Goal: Task Accomplishment & Management: Manage account settings

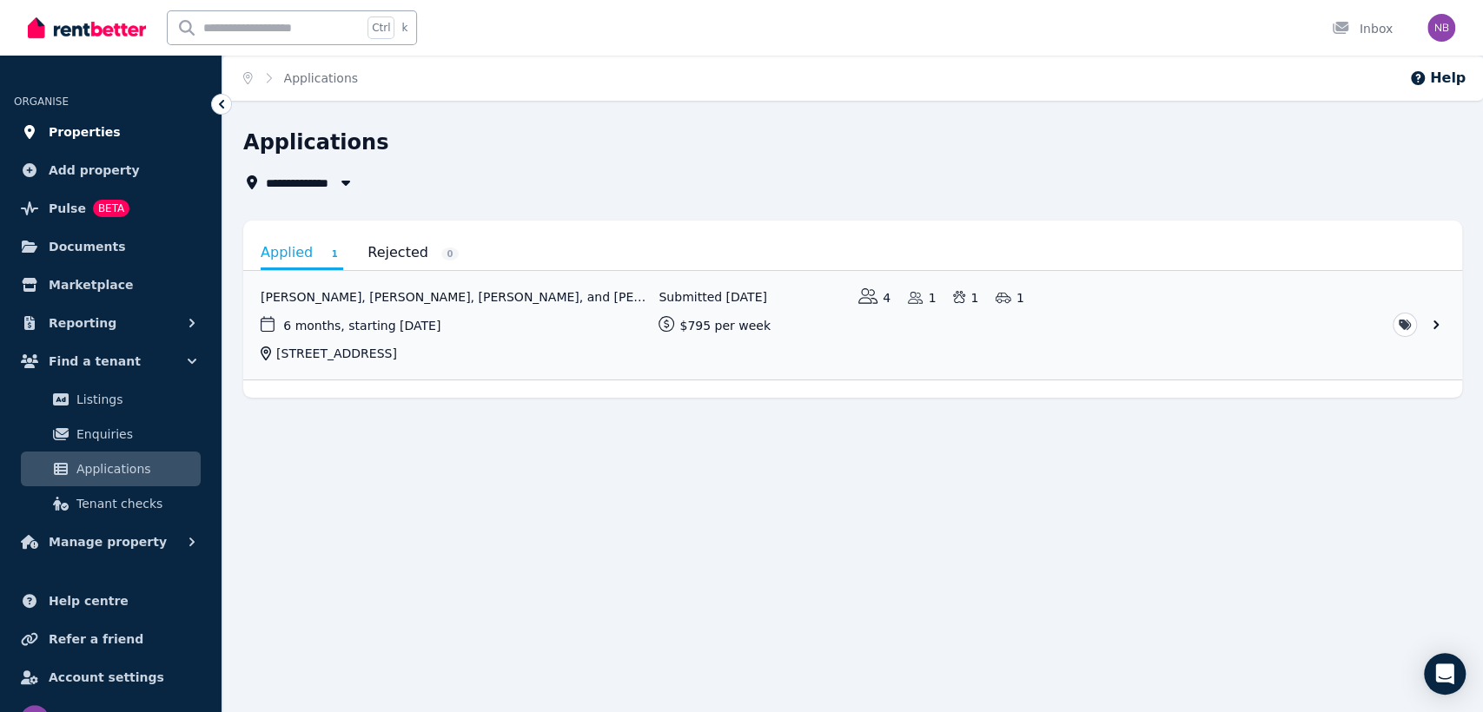
click at [74, 128] on span "Properties" at bounding box center [85, 132] width 72 height 21
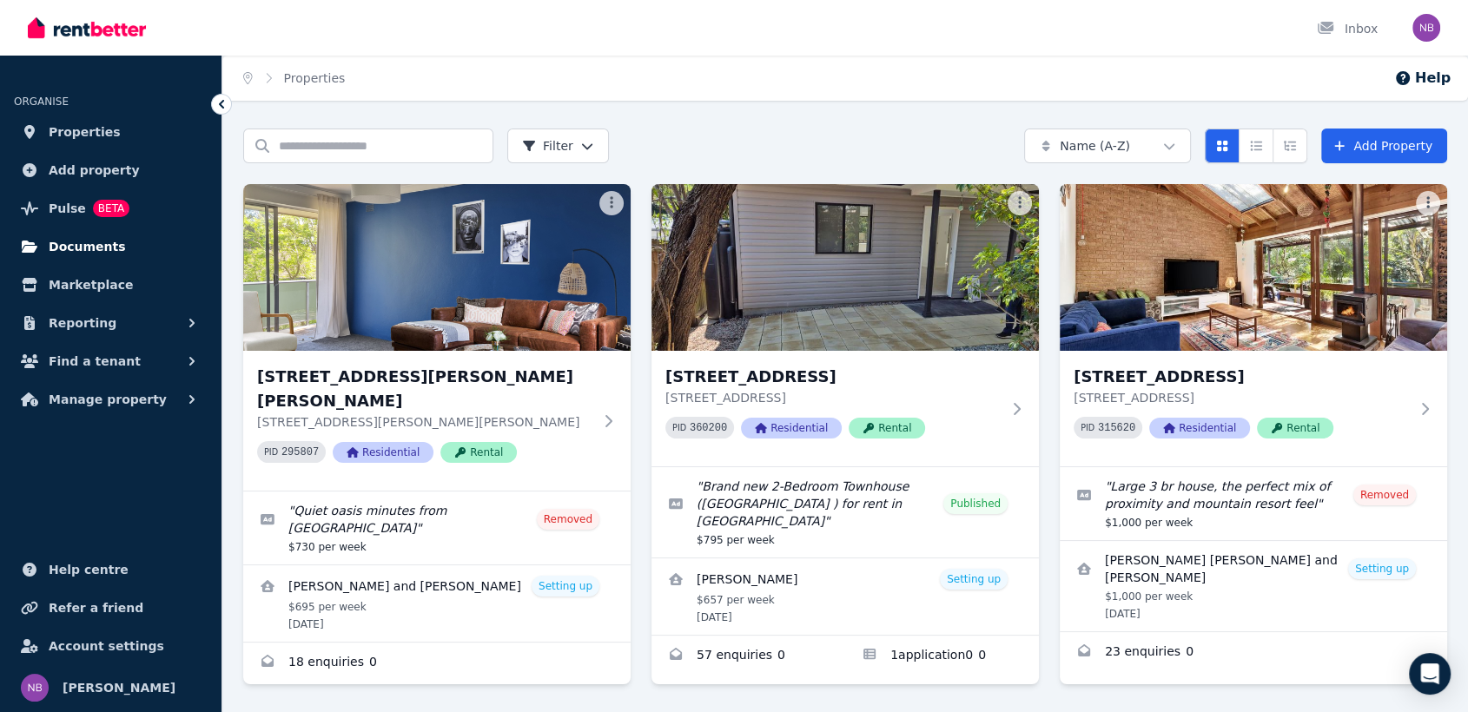
click at [75, 248] on span "Documents" at bounding box center [87, 246] width 77 height 21
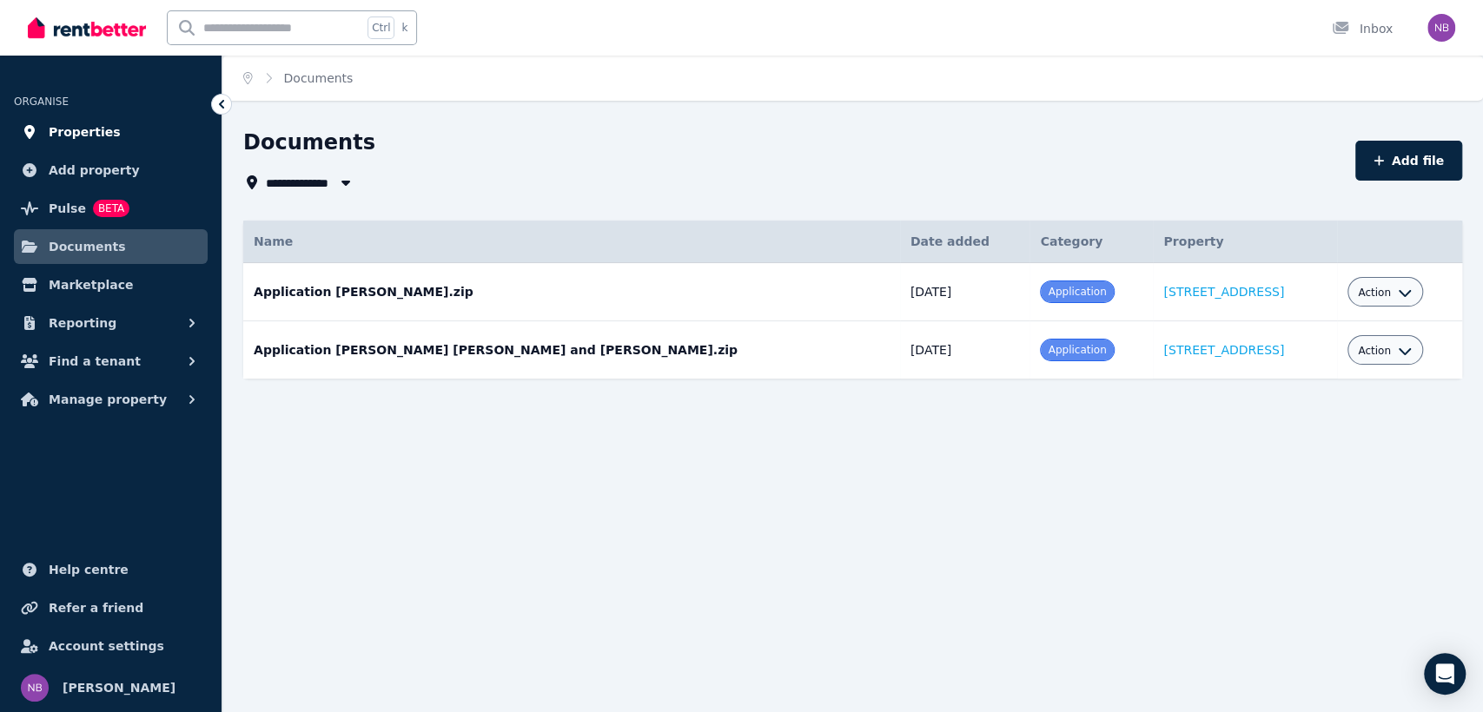
click at [74, 134] on span "Properties" at bounding box center [85, 132] width 72 height 21
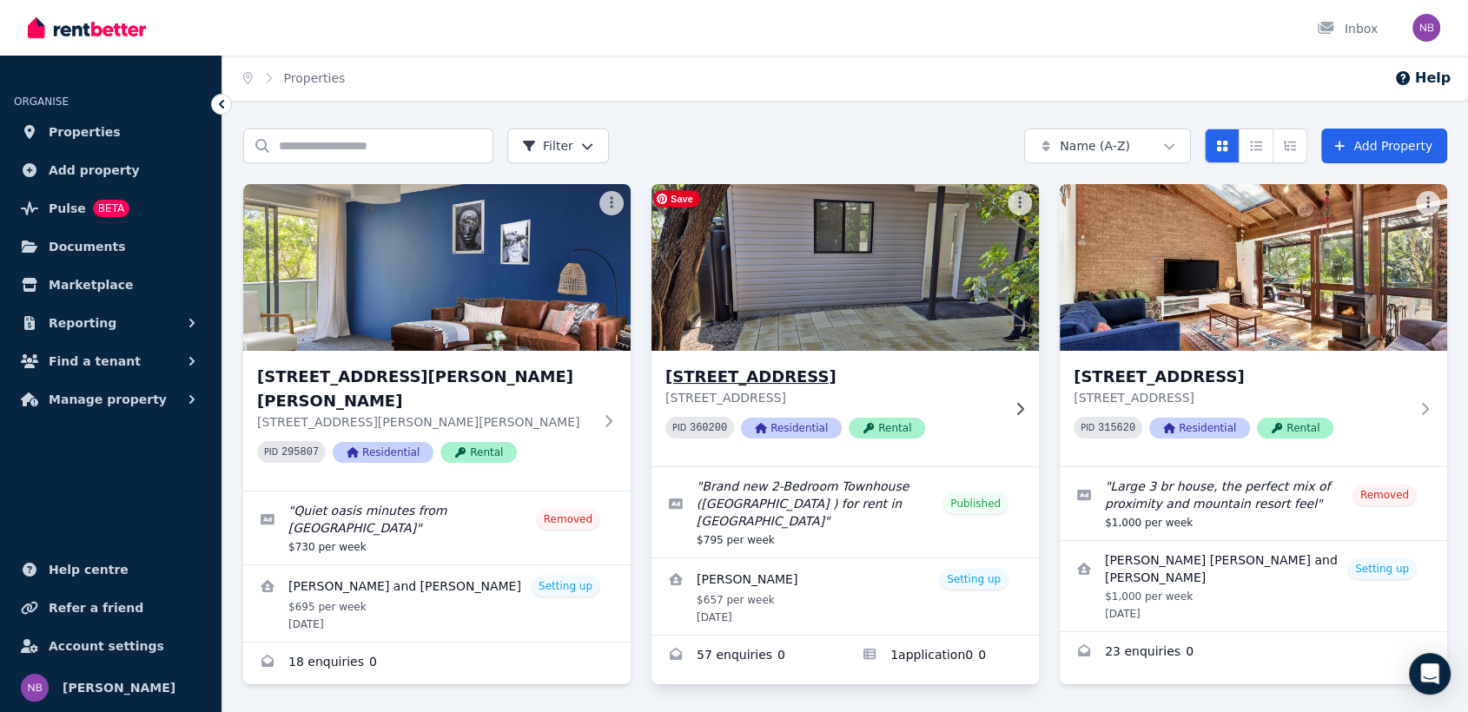
click at [898, 320] on img at bounding box center [845, 267] width 407 height 175
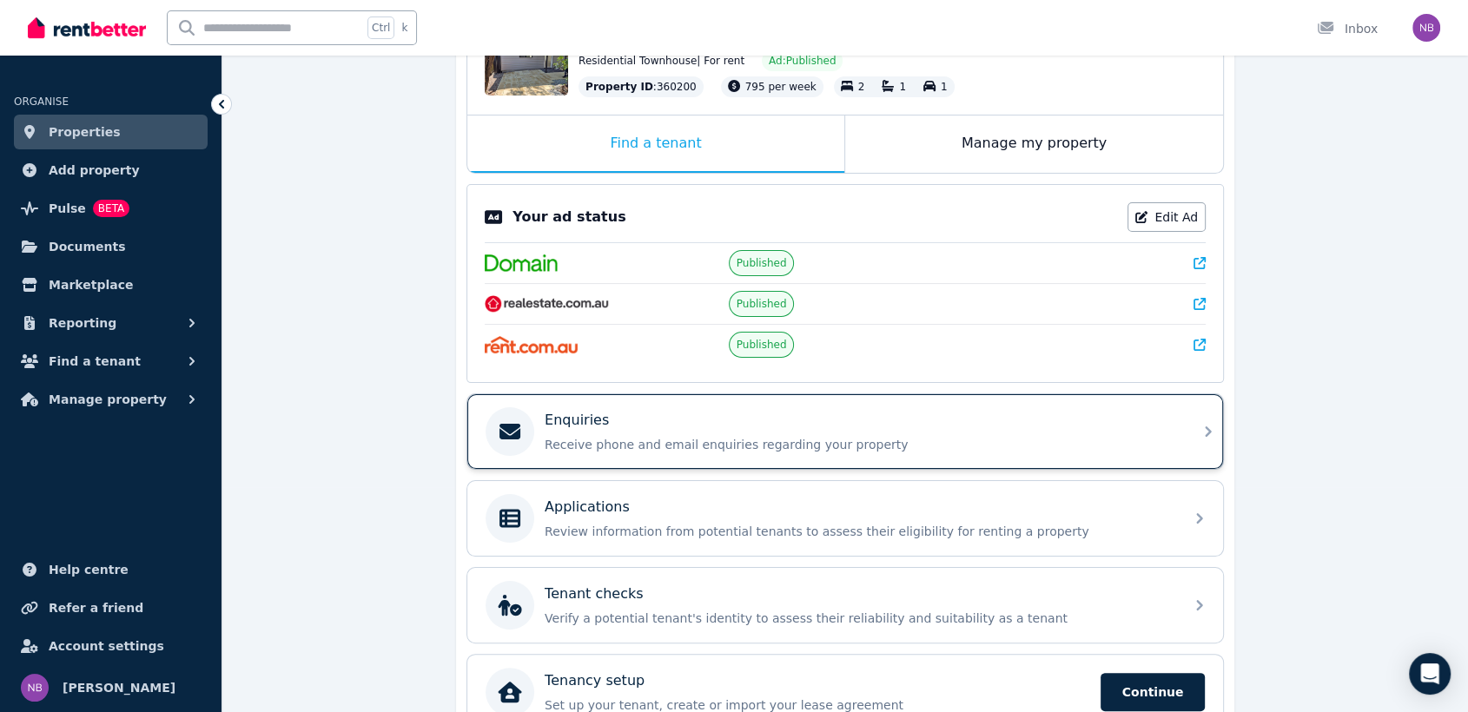
scroll to position [316, 0]
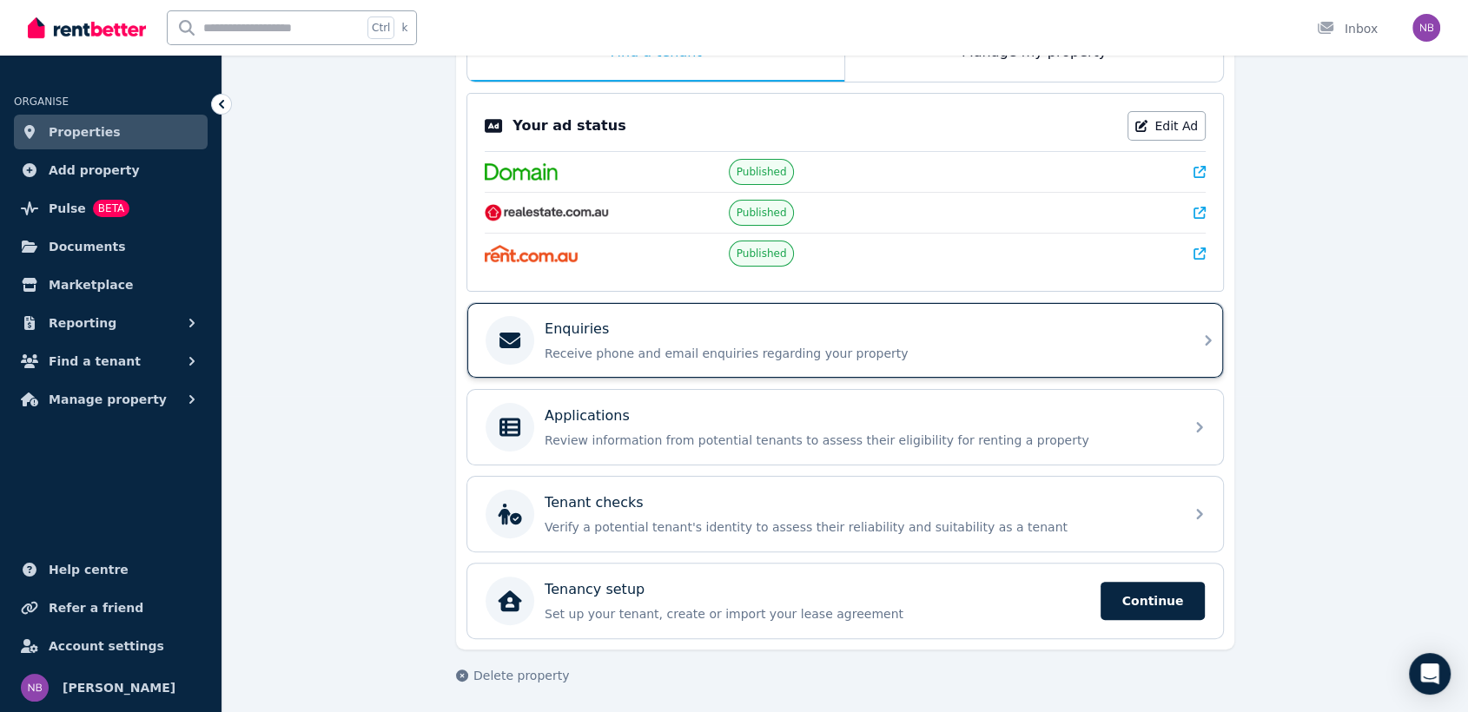
click at [614, 334] on div "Enquiries" at bounding box center [859, 329] width 629 height 21
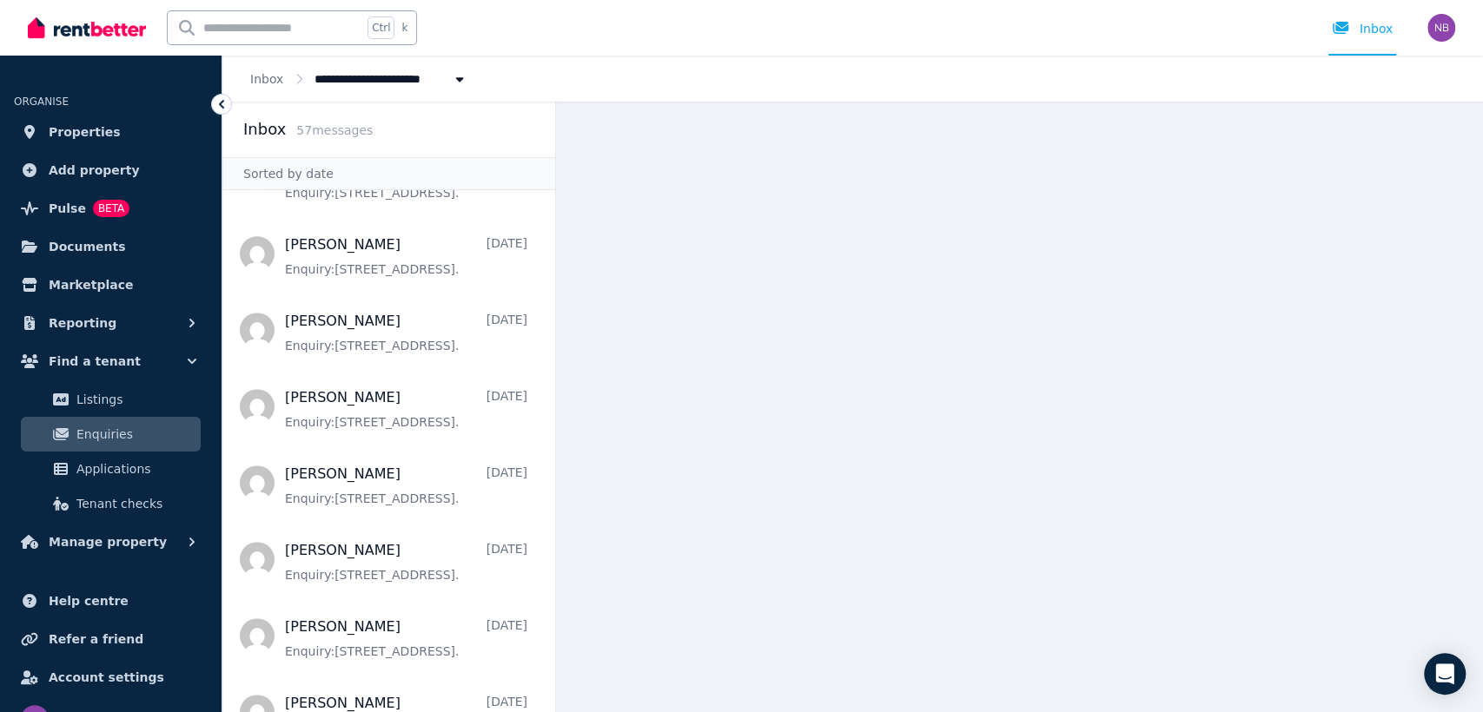
scroll to position [450, 0]
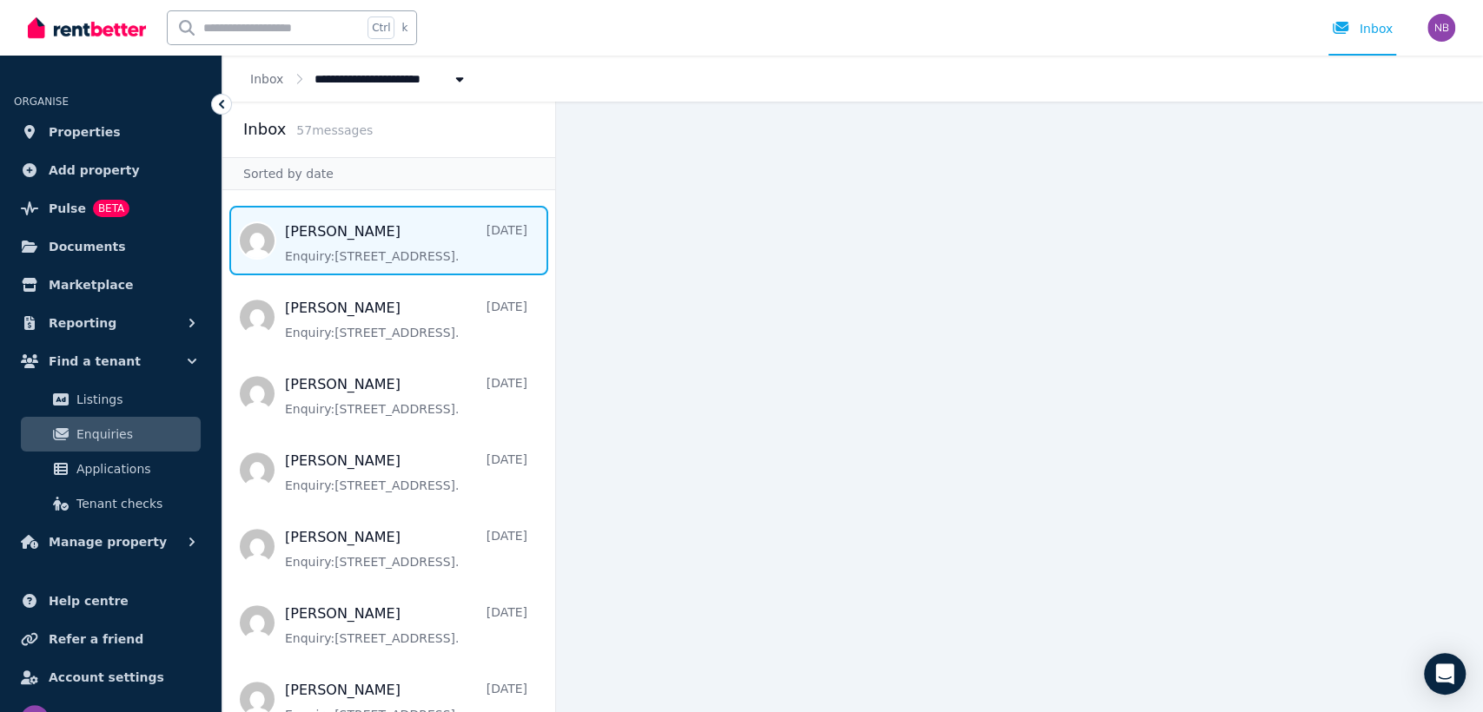
click at [376, 241] on span "Message list" at bounding box center [388, 240] width 333 height 69
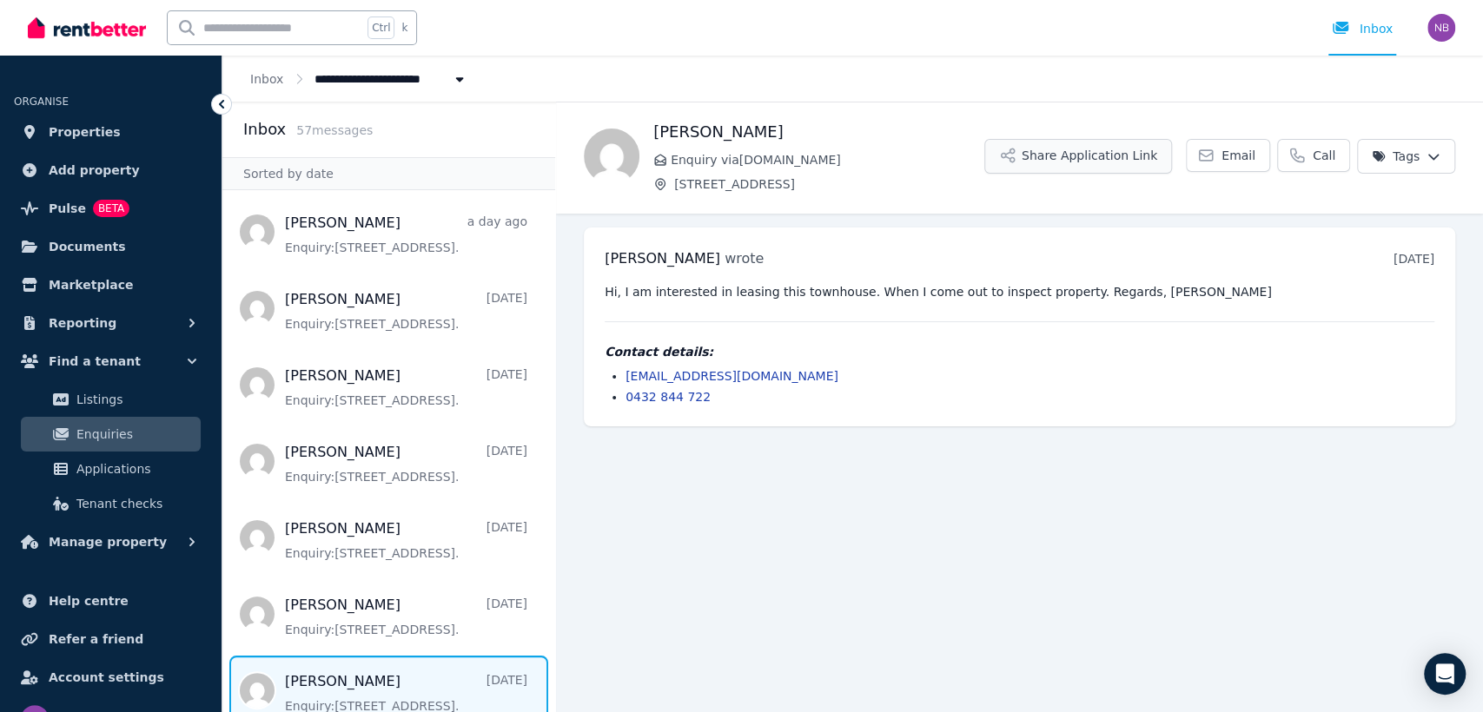
click at [1105, 152] on button "Share Application Link" at bounding box center [1078, 156] width 188 height 35
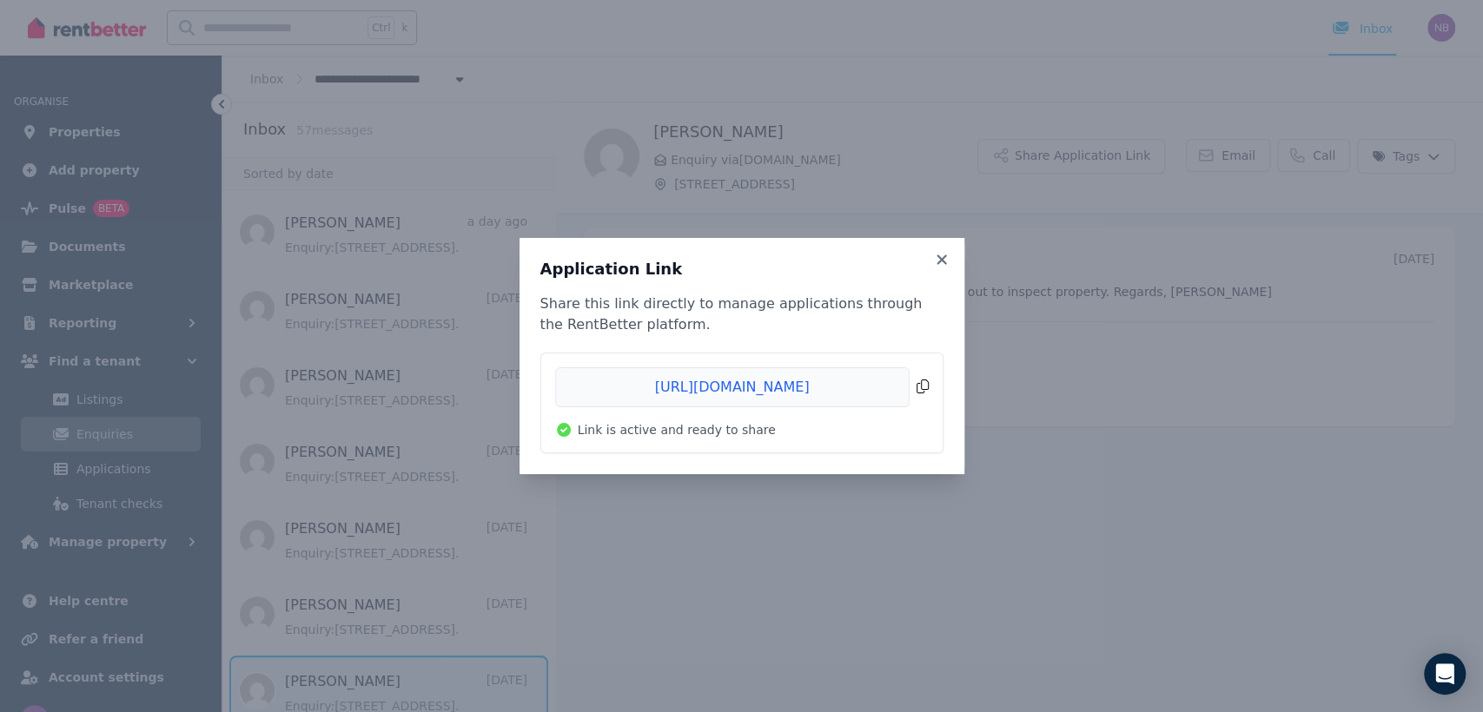
click at [926, 384] on span "Copied!" at bounding box center [741, 387] width 373 height 40
click at [938, 268] on h3 "Application Link" at bounding box center [741, 269] width 403 height 21
click at [942, 260] on icon at bounding box center [941, 259] width 10 height 10
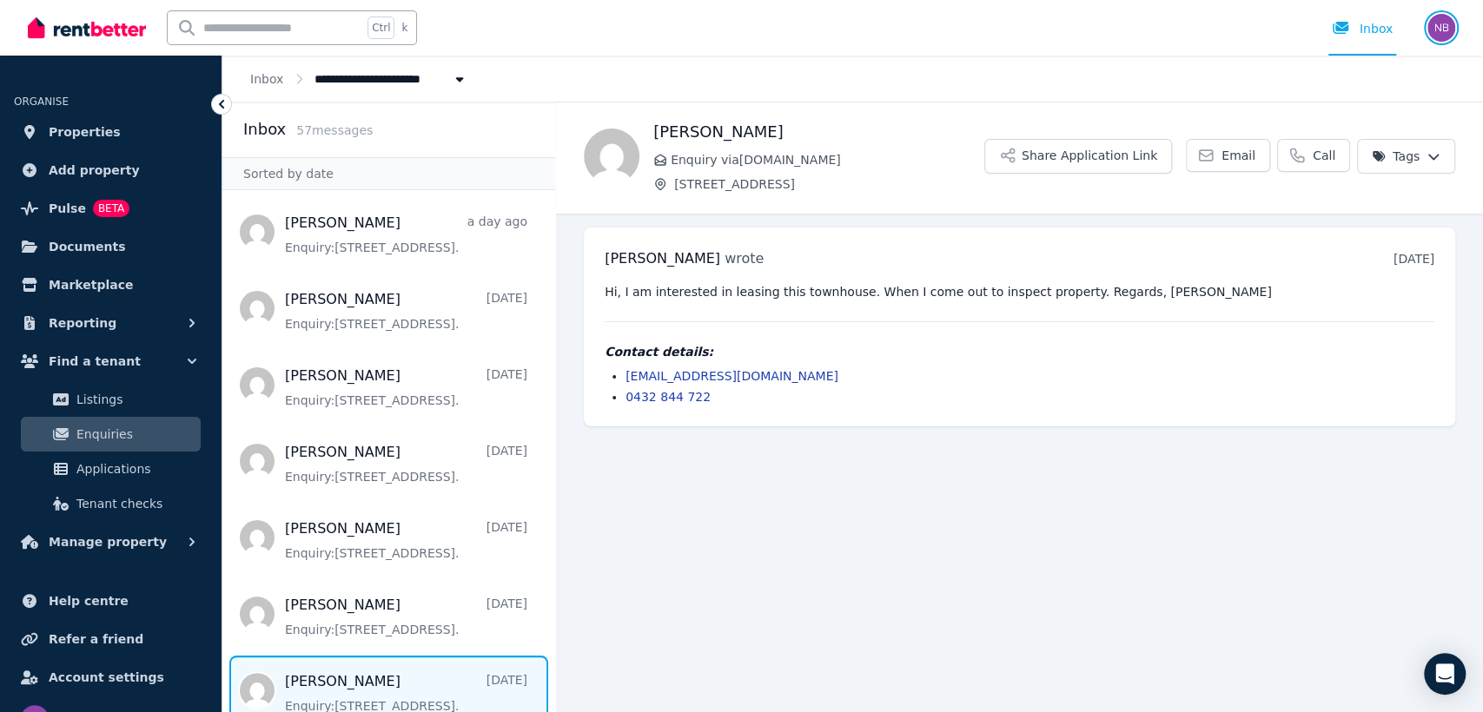
click at [1436, 27] on img "button" at bounding box center [1441, 28] width 28 height 28
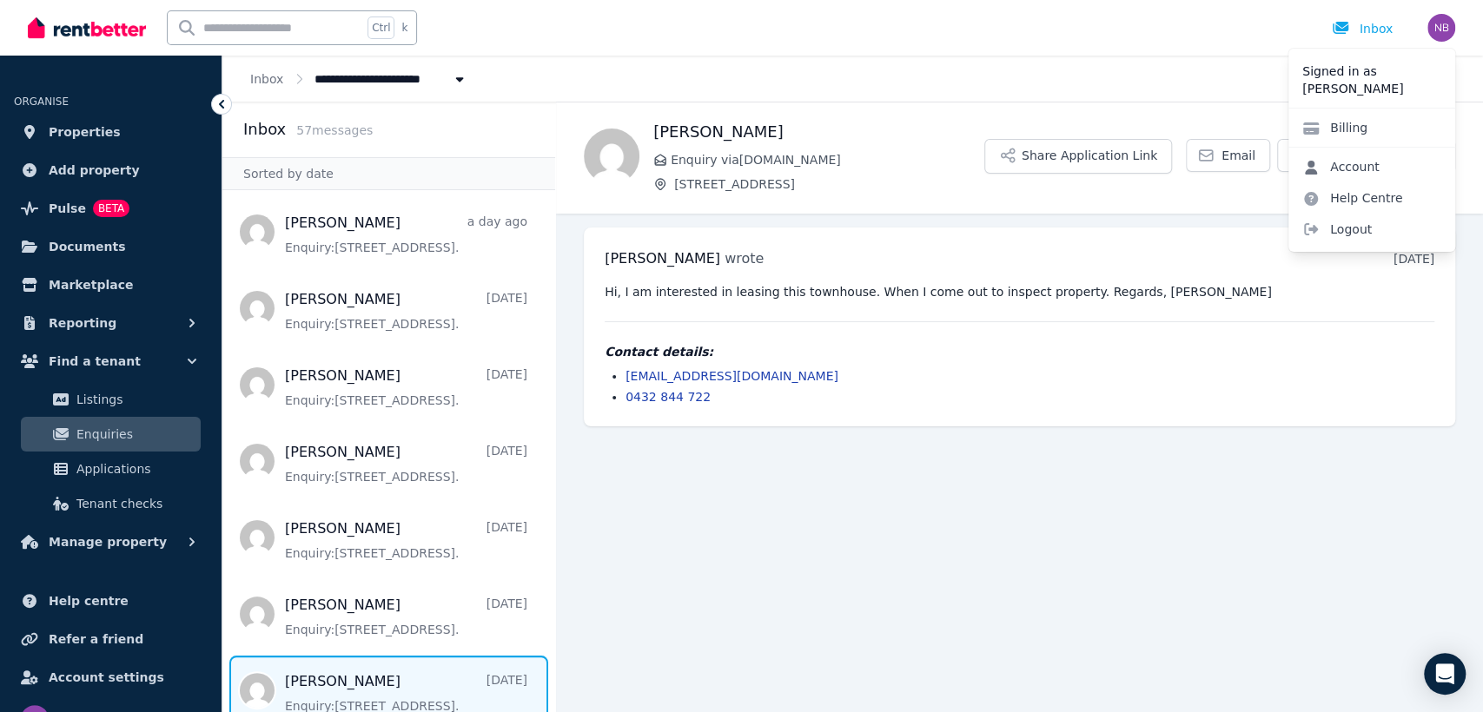
click at [1348, 162] on link "Account" at bounding box center [1340, 166] width 105 height 31
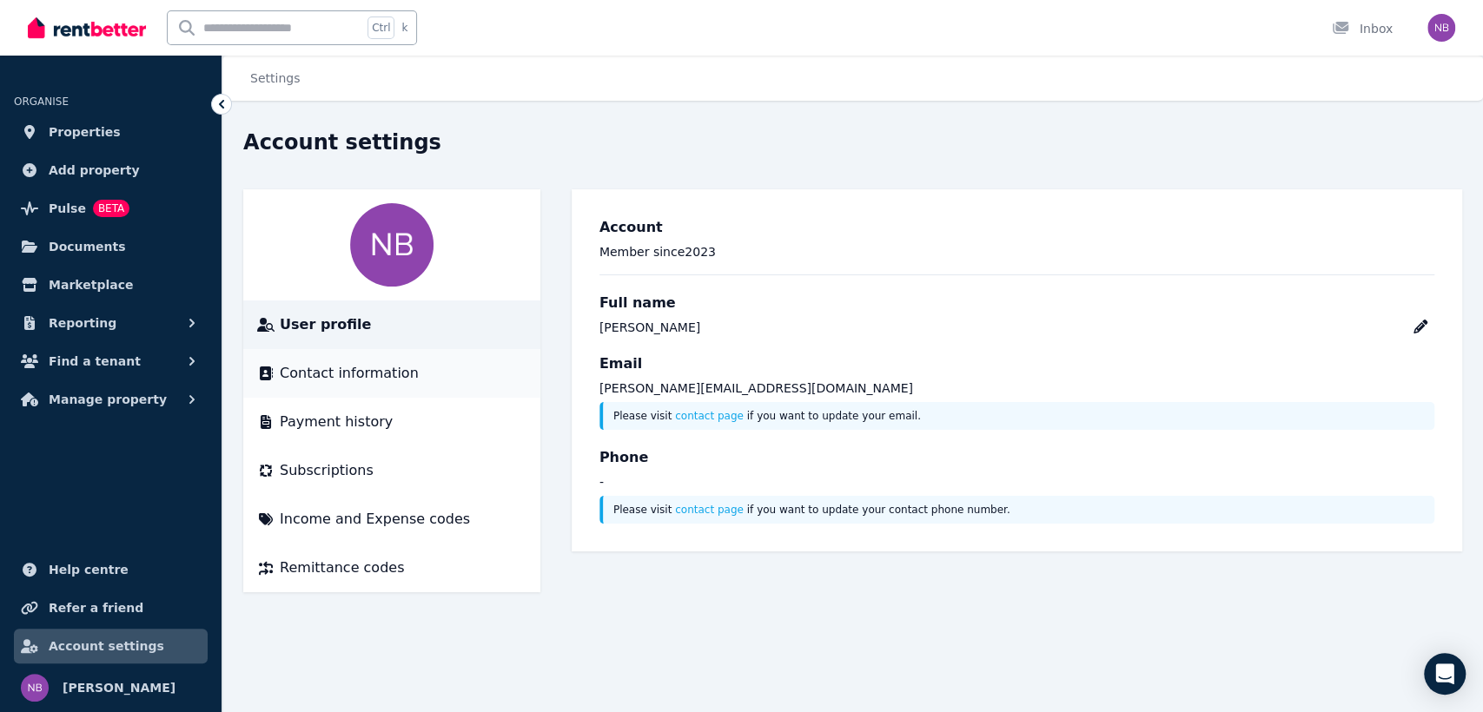
click at [335, 381] on span "Contact information" at bounding box center [349, 373] width 139 height 21
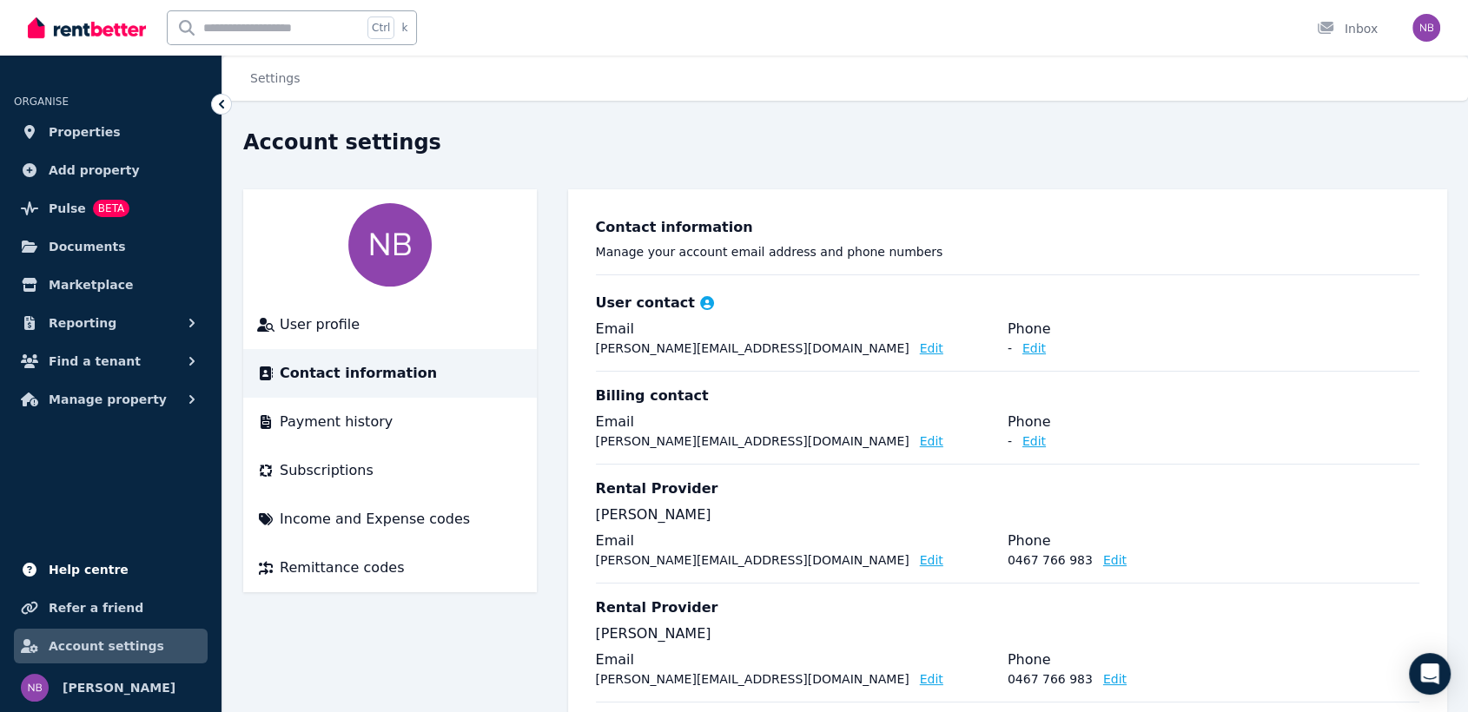
click at [96, 573] on span "Help centre" at bounding box center [89, 569] width 80 height 21
click at [106, 644] on span "Account settings" at bounding box center [107, 646] width 116 height 21
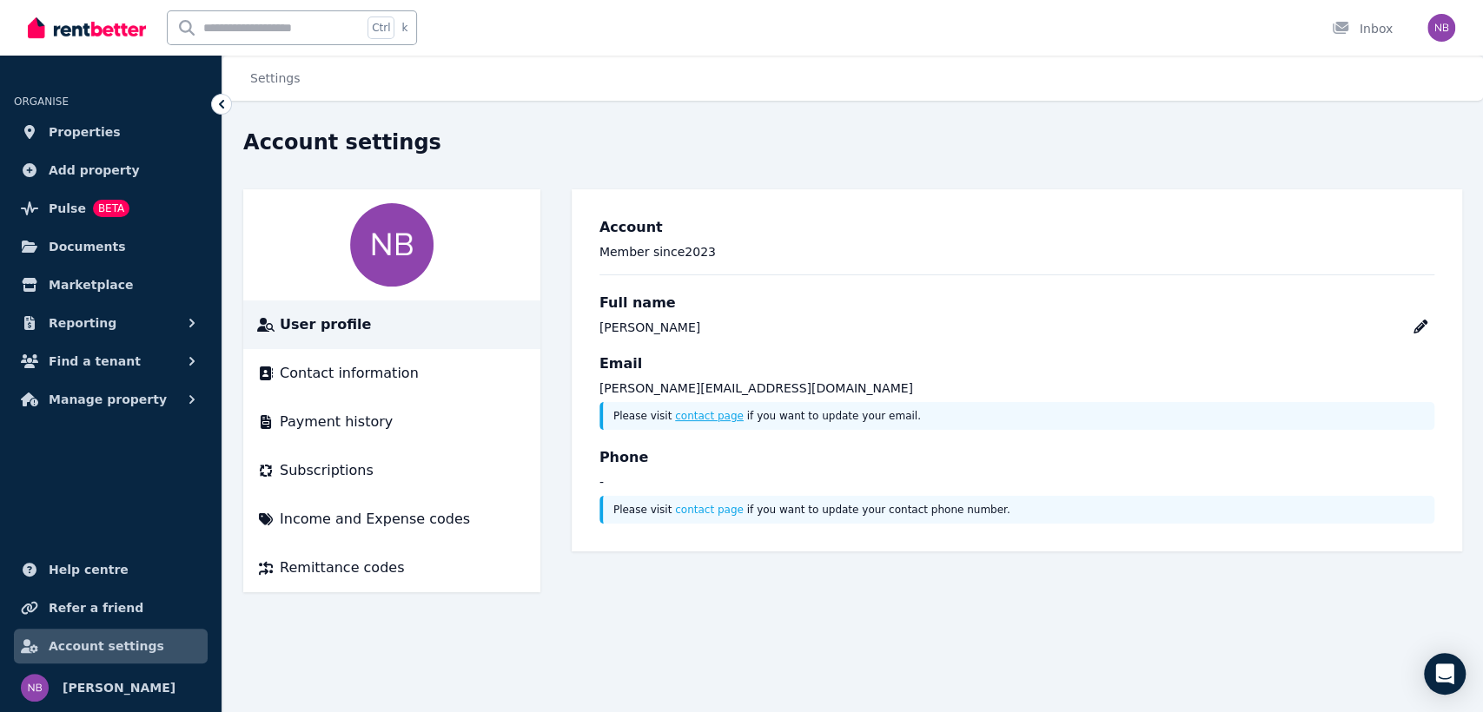
click at [695, 419] on link "contact page" at bounding box center [709, 416] width 69 height 12
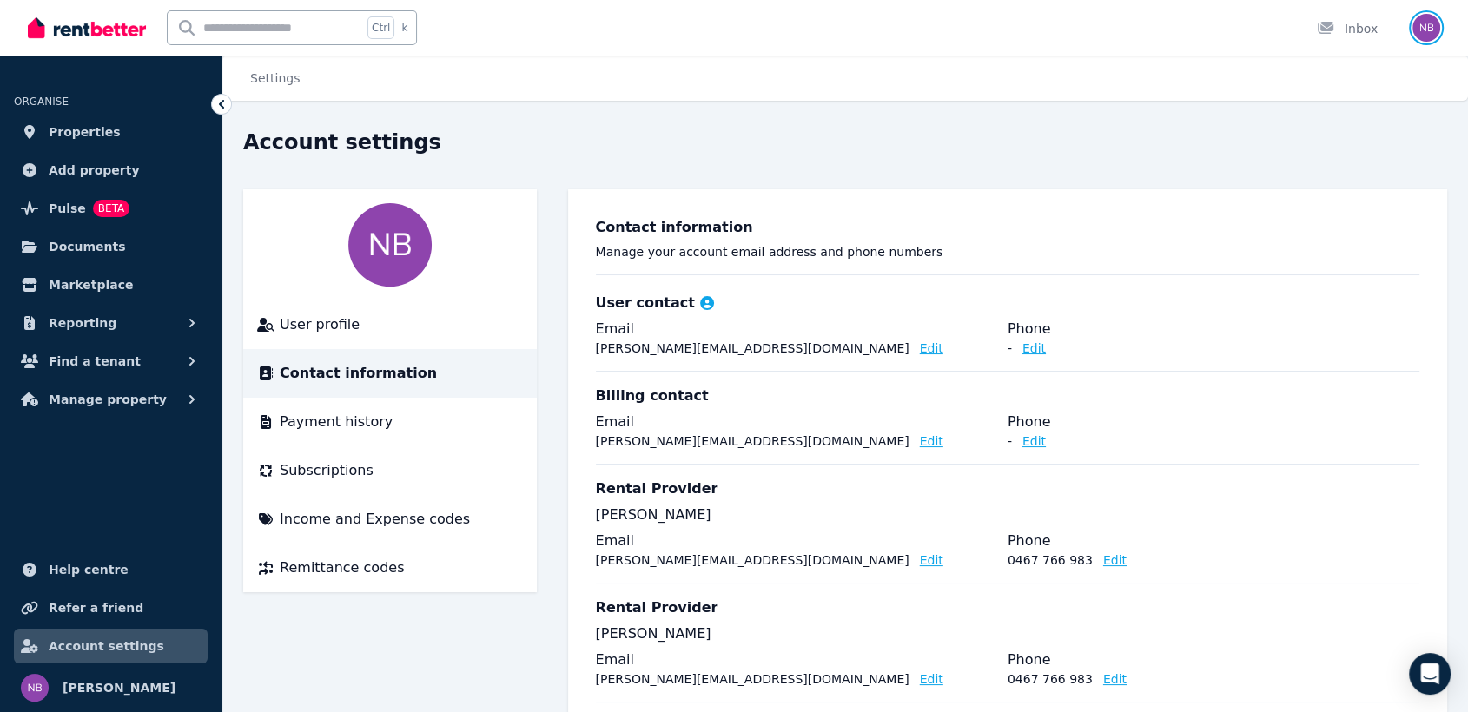
click at [1425, 29] on img "button" at bounding box center [1426, 28] width 28 height 28
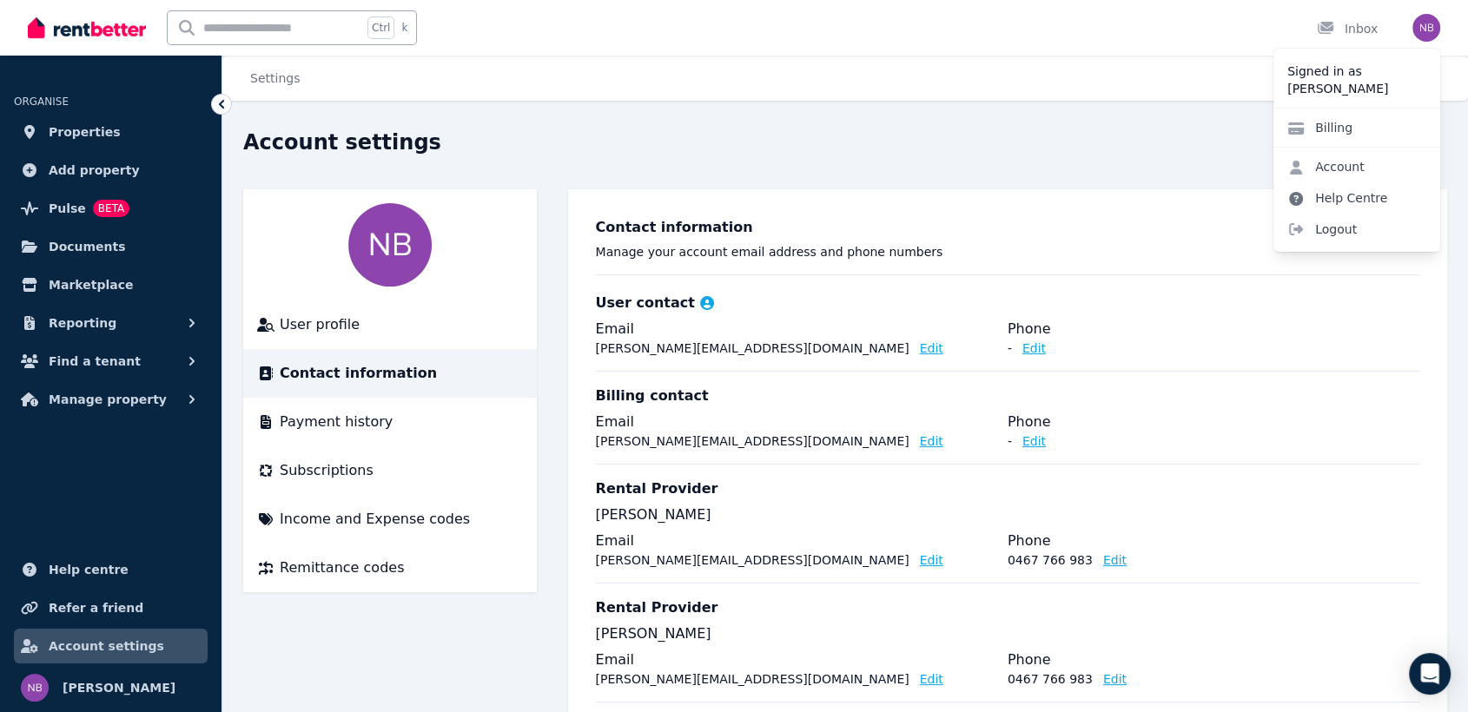
click at [1337, 198] on link "Help Centre" at bounding box center [1337, 197] width 128 height 31
click at [1352, 193] on link "Help Centre" at bounding box center [1337, 197] width 128 height 31
click at [1357, 29] on div "Inbox" at bounding box center [1347, 28] width 61 height 17
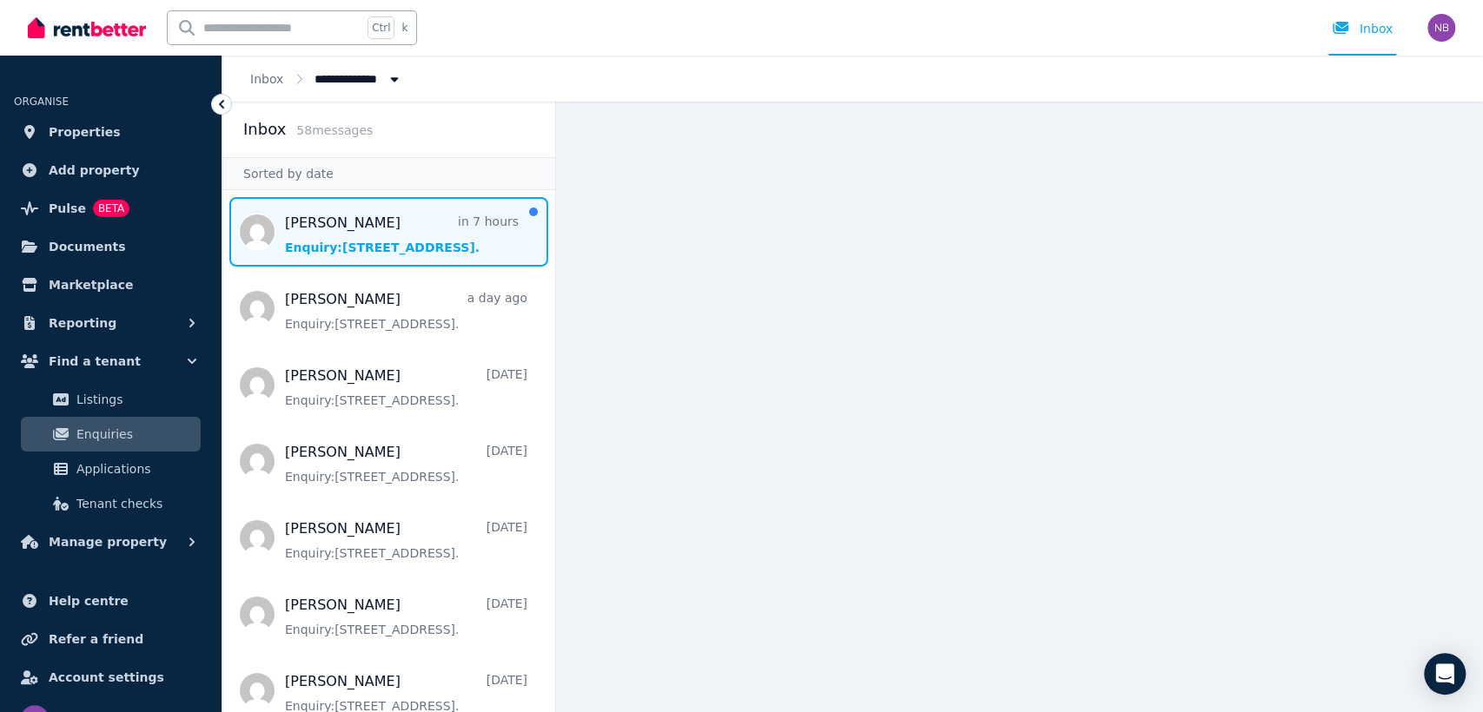
click at [371, 224] on span "Message list" at bounding box center [388, 231] width 333 height 69
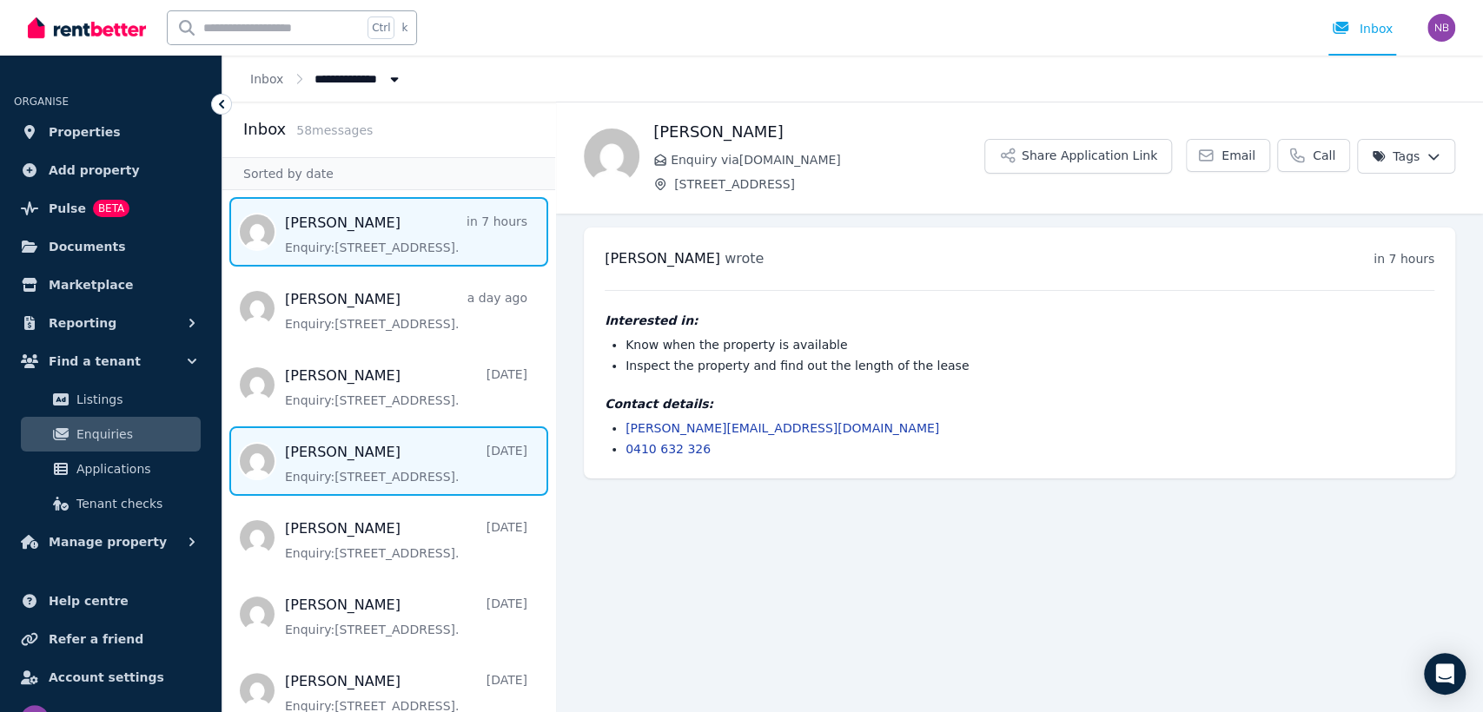
click at [405, 461] on span "Message list" at bounding box center [388, 460] width 333 height 69
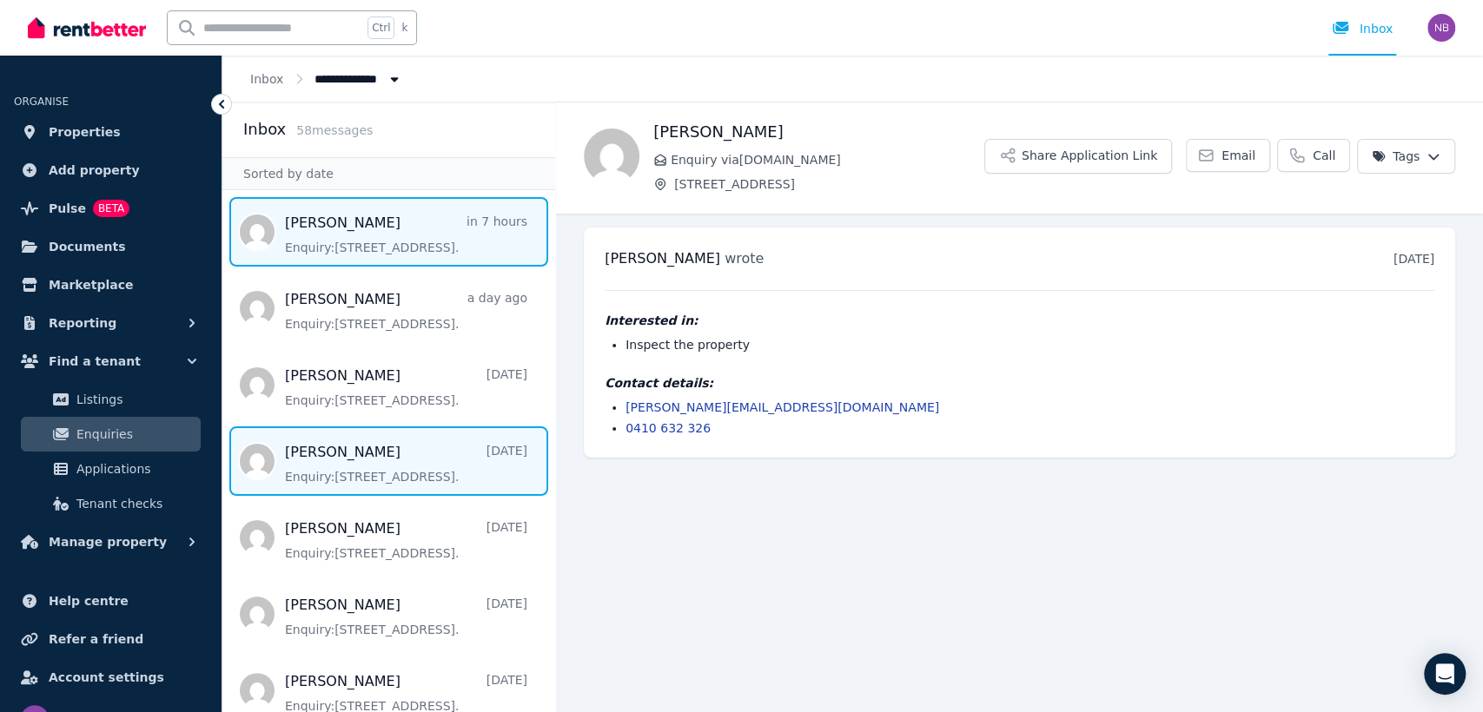
click at [371, 239] on span "Message list" at bounding box center [388, 231] width 333 height 69
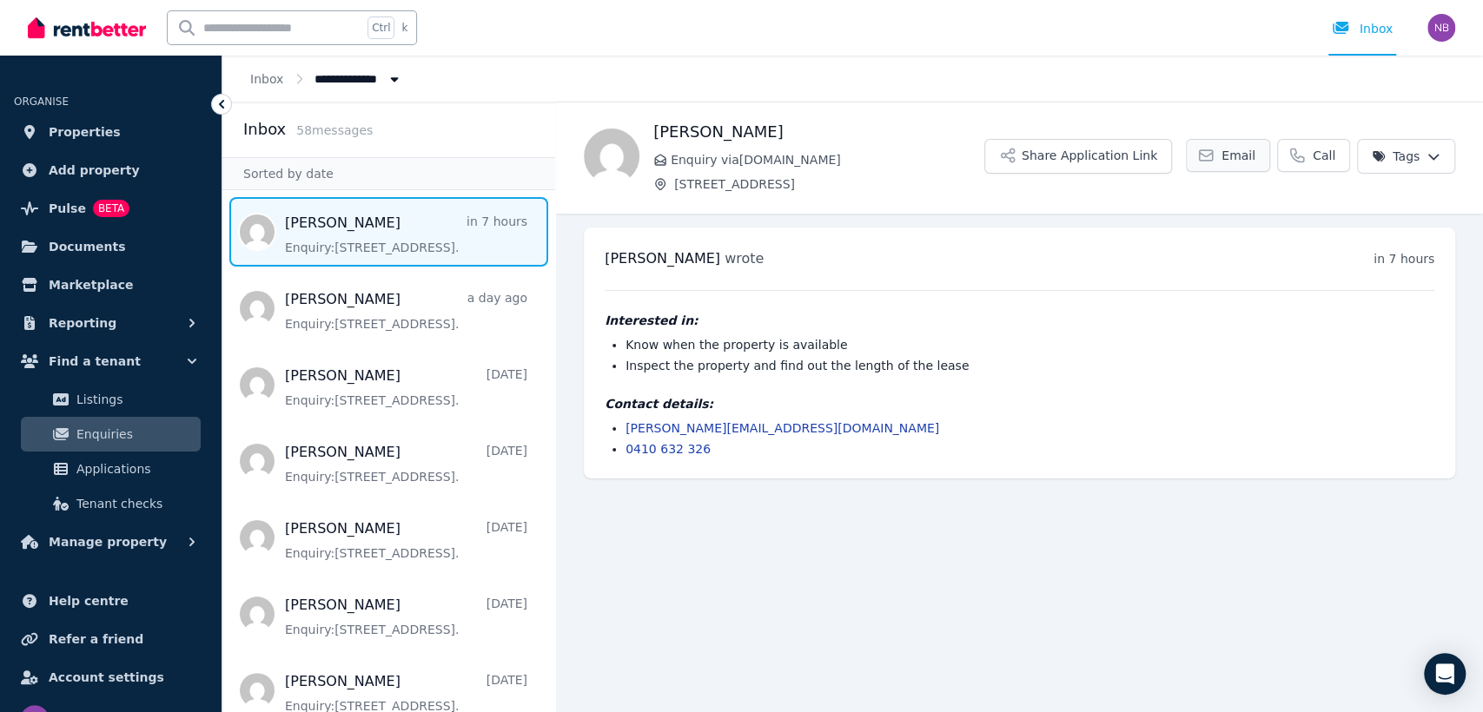
click at [1230, 144] on link "Email" at bounding box center [1228, 155] width 84 height 33
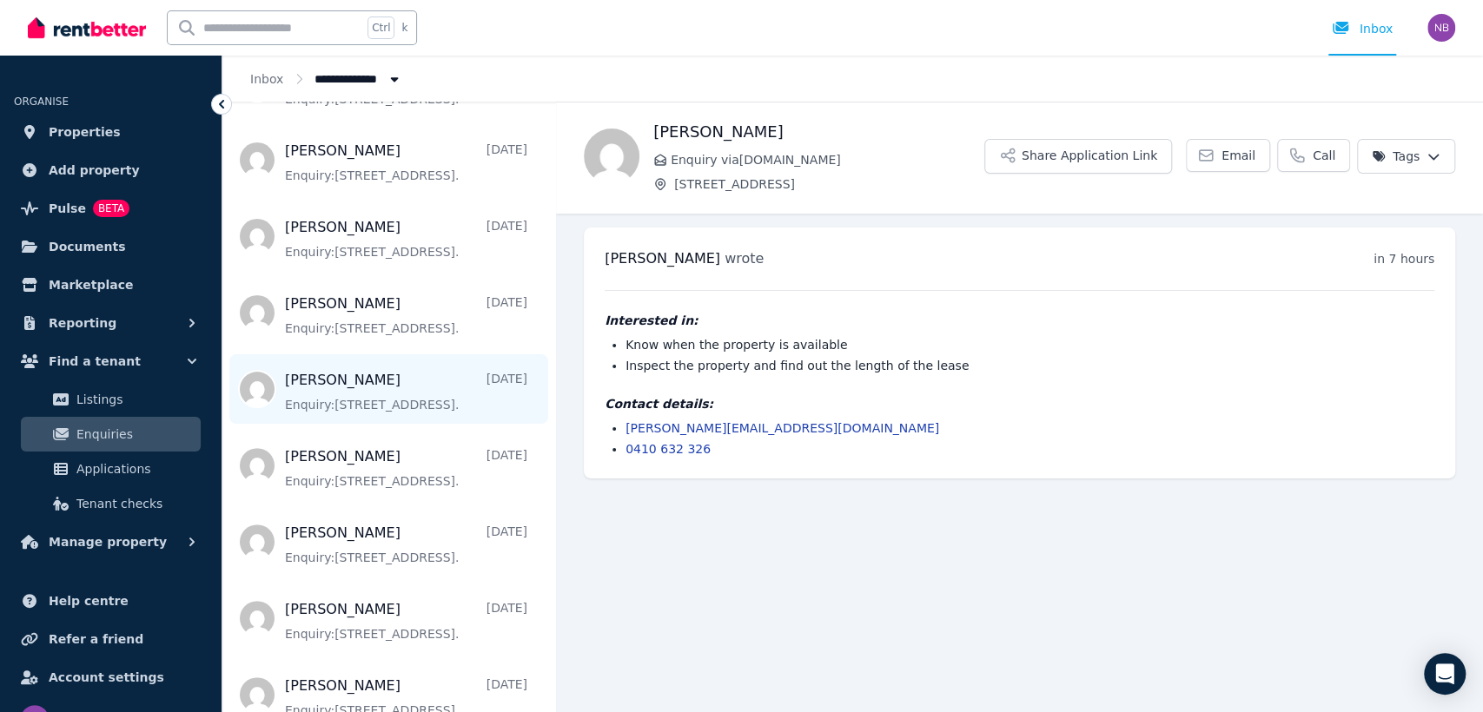
scroll to position [450, 0]
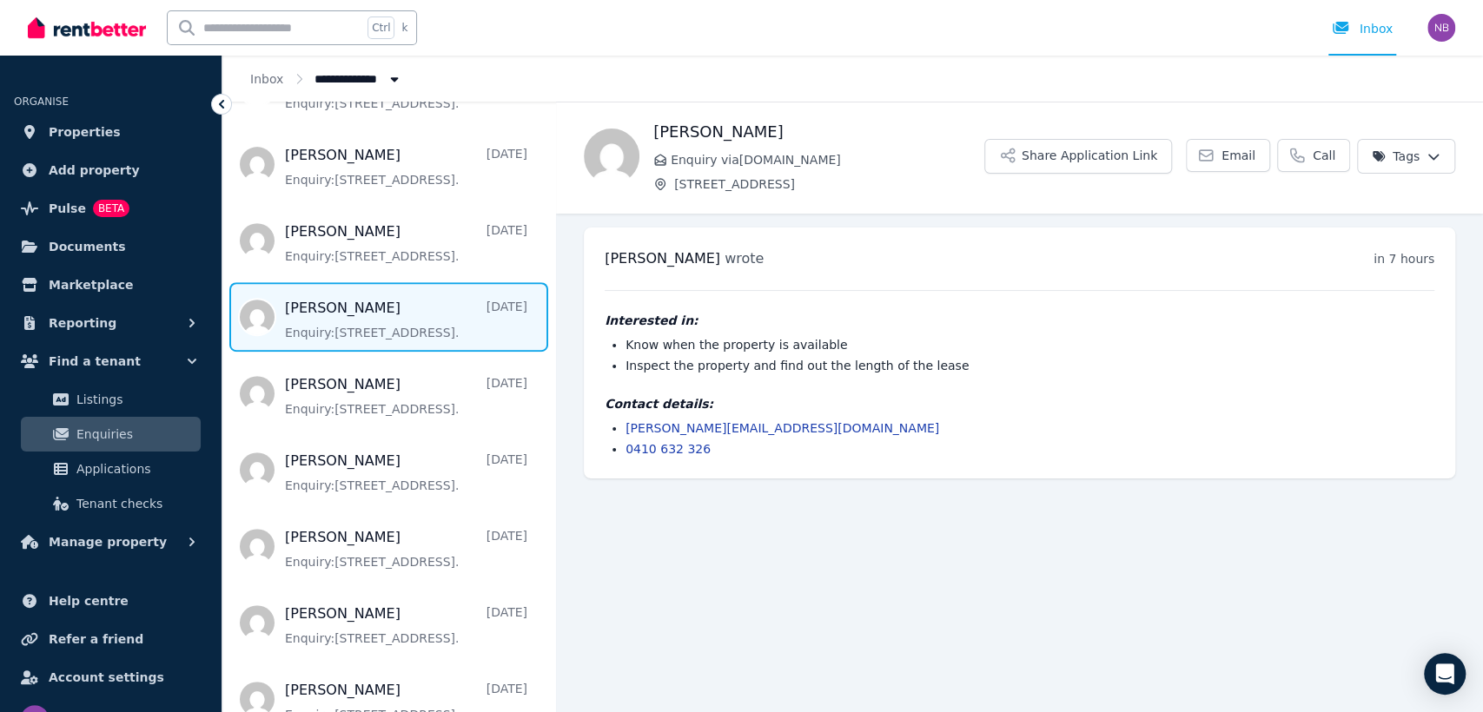
click at [405, 319] on span "Message list" at bounding box center [388, 316] width 333 height 69
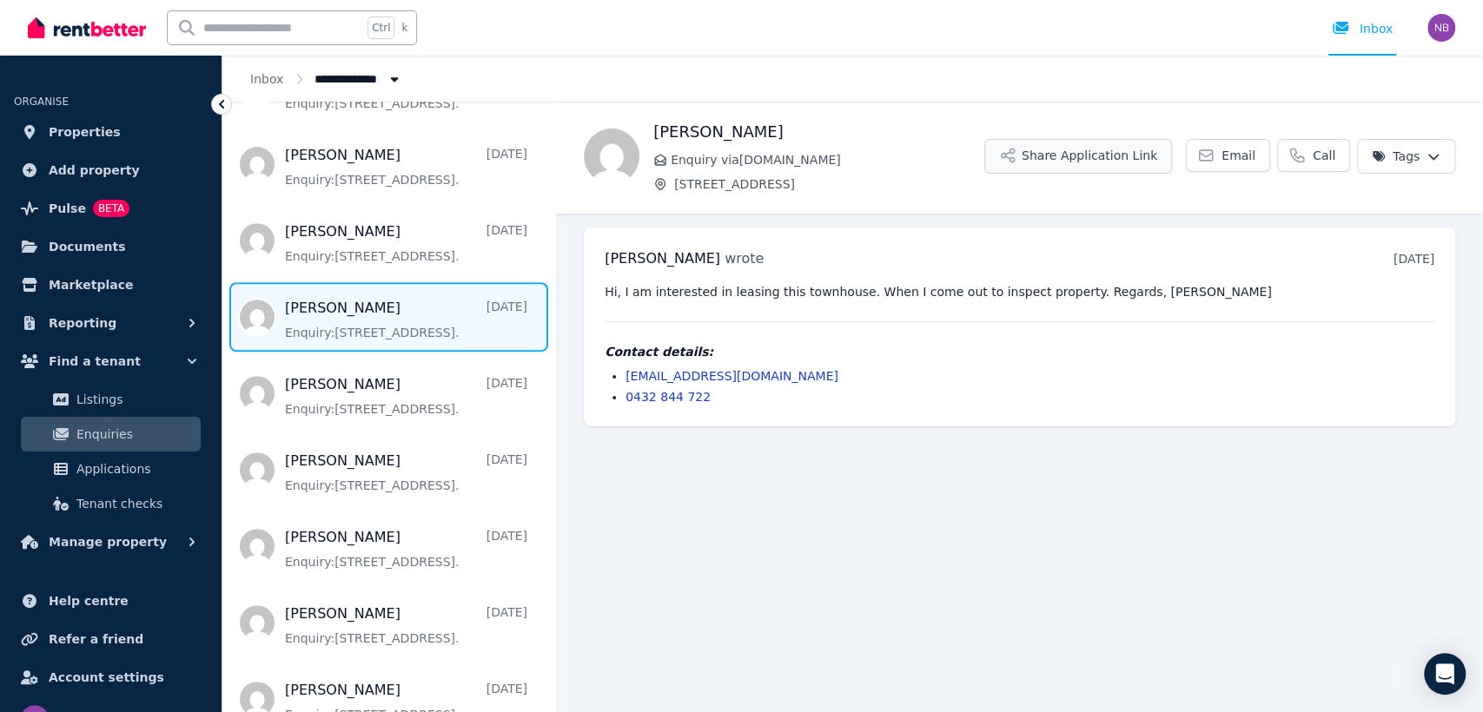
click at [1103, 154] on button "Share Application Link" at bounding box center [1078, 156] width 188 height 35
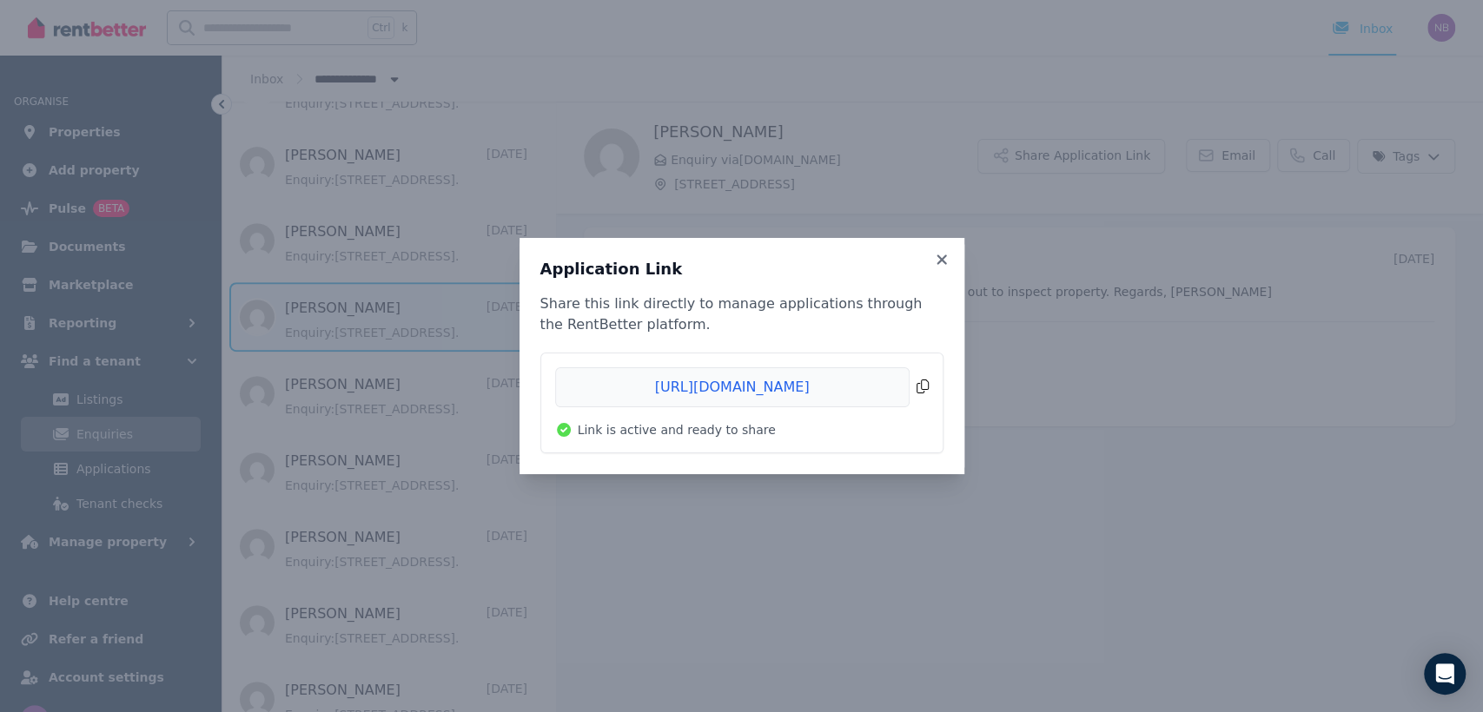
click at [818, 391] on span "Copied!" at bounding box center [741, 387] width 373 height 40
click at [938, 262] on icon at bounding box center [941, 259] width 10 height 10
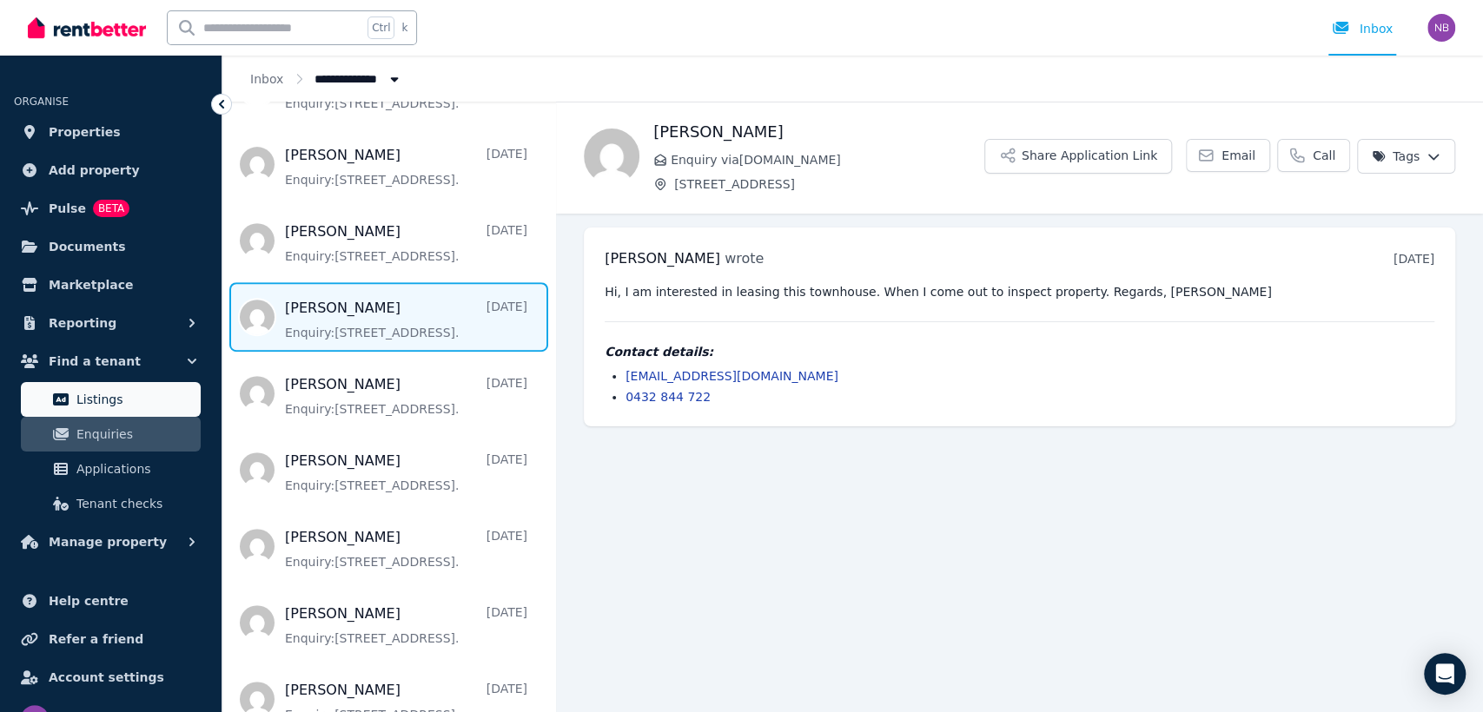
click at [89, 392] on span "Listings" at bounding box center [134, 399] width 117 height 21
